Goal: Task Accomplishment & Management: Manage account settings

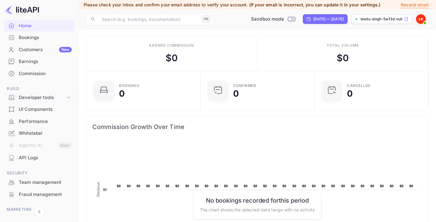
scroll to position [58, 0]
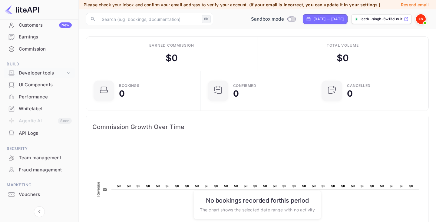
click at [56, 74] on div "Developer tools" at bounding box center [42, 73] width 47 height 7
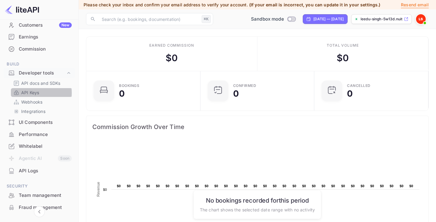
click at [27, 93] on p "API Keys" at bounding box center [30, 92] width 18 height 6
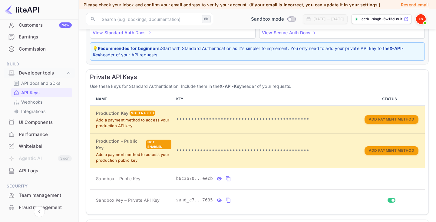
scroll to position [152, 0]
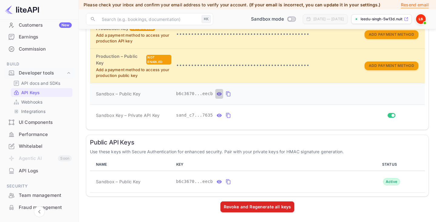
click at [220, 92] on icon "private api keys table" at bounding box center [219, 93] width 5 height 3
drag, startPoint x: 95, startPoint y: 93, endPoint x: 276, endPoint y: 94, distance: 180.9
click at [276, 94] on tr "Sandbox – Public Key b6c3670e-8ef0-4db0-b214-d804ef73eecb" at bounding box center [257, 93] width 335 height 21
click at [251, 103] on td "b6c3670e-8ef0-4db0-b214-d804ef73eecb" at bounding box center [266, 93] width 184 height 21
drag, startPoint x: 96, startPoint y: 94, endPoint x: 270, endPoint y: 93, distance: 173.6
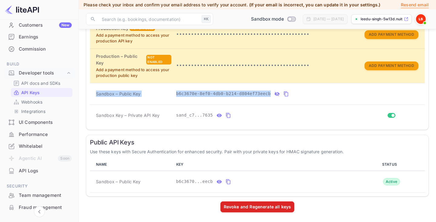
click at [270, 93] on tr "Sandbox – Public Key b6c3670e-8ef0-4db0-b214-d804ef73eecb" at bounding box center [257, 93] width 335 height 21
copy tr "Sandbox – Public Key b6c3670e-8ef0-4db0-b214-d804ef73eecb"
click at [216, 115] on icon "private api keys table" at bounding box center [218, 115] width 5 height 7
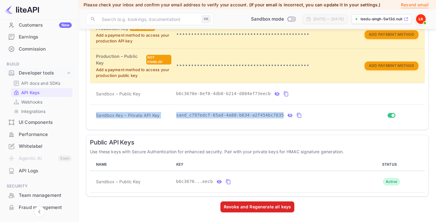
drag, startPoint x: 96, startPoint y: 116, endPoint x: 281, endPoint y: 119, distance: 184.5
click at [281, 119] on tr "Sandbox Key – Private API Key sand_c797edcf-65ad-4a88-b634-a2f454bc7635" at bounding box center [257, 114] width 335 height 21
copy tr "Sandbox Key – Private API Key sand_c797edcf-65ad-4a88-b634-a2f454bc7635"
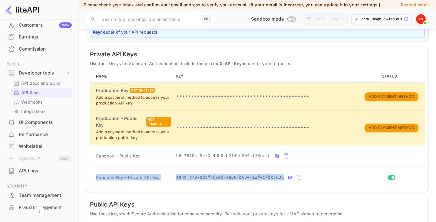
scroll to position [0, 0]
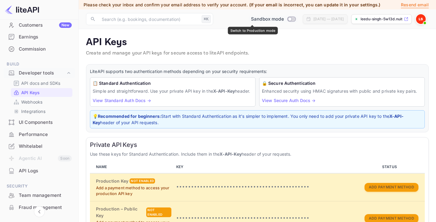
click at [259, 16] on span "Sandbox mode" at bounding box center [267, 19] width 33 height 7
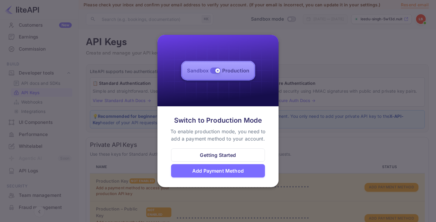
click at [273, 16] on div at bounding box center [218, 111] width 436 height 222
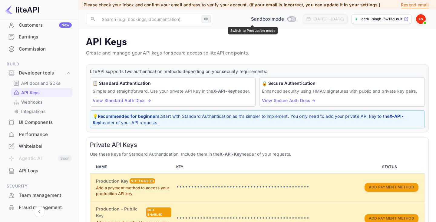
click at [287, 17] on span "Switch to Production mode" at bounding box center [291, 18] width 9 height 5
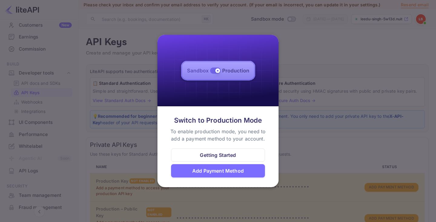
click at [344, 106] on div at bounding box center [218, 111] width 436 height 222
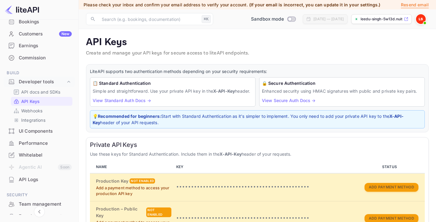
scroll to position [32, 0]
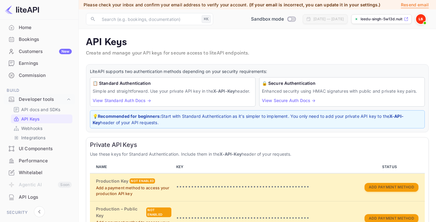
click at [371, 20] on p "leedu-singh-5w13d.nuit..." at bounding box center [381, 18] width 42 height 5
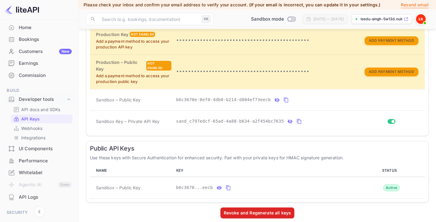
scroll to position [152, 0]
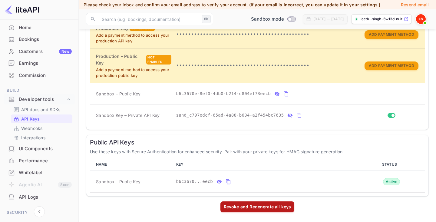
click at [234, 204] on div "Revoke and Regenerate all keys" at bounding box center [257, 206] width 67 height 6
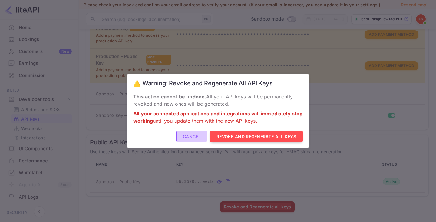
click at [191, 135] on button "Cancel" at bounding box center [191, 136] width 31 height 12
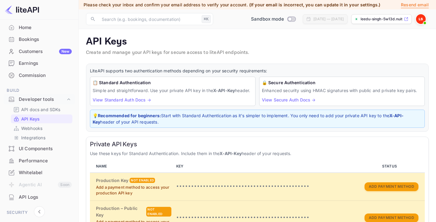
scroll to position [2, 0]
